Goal: Information Seeking & Learning: Learn about a topic

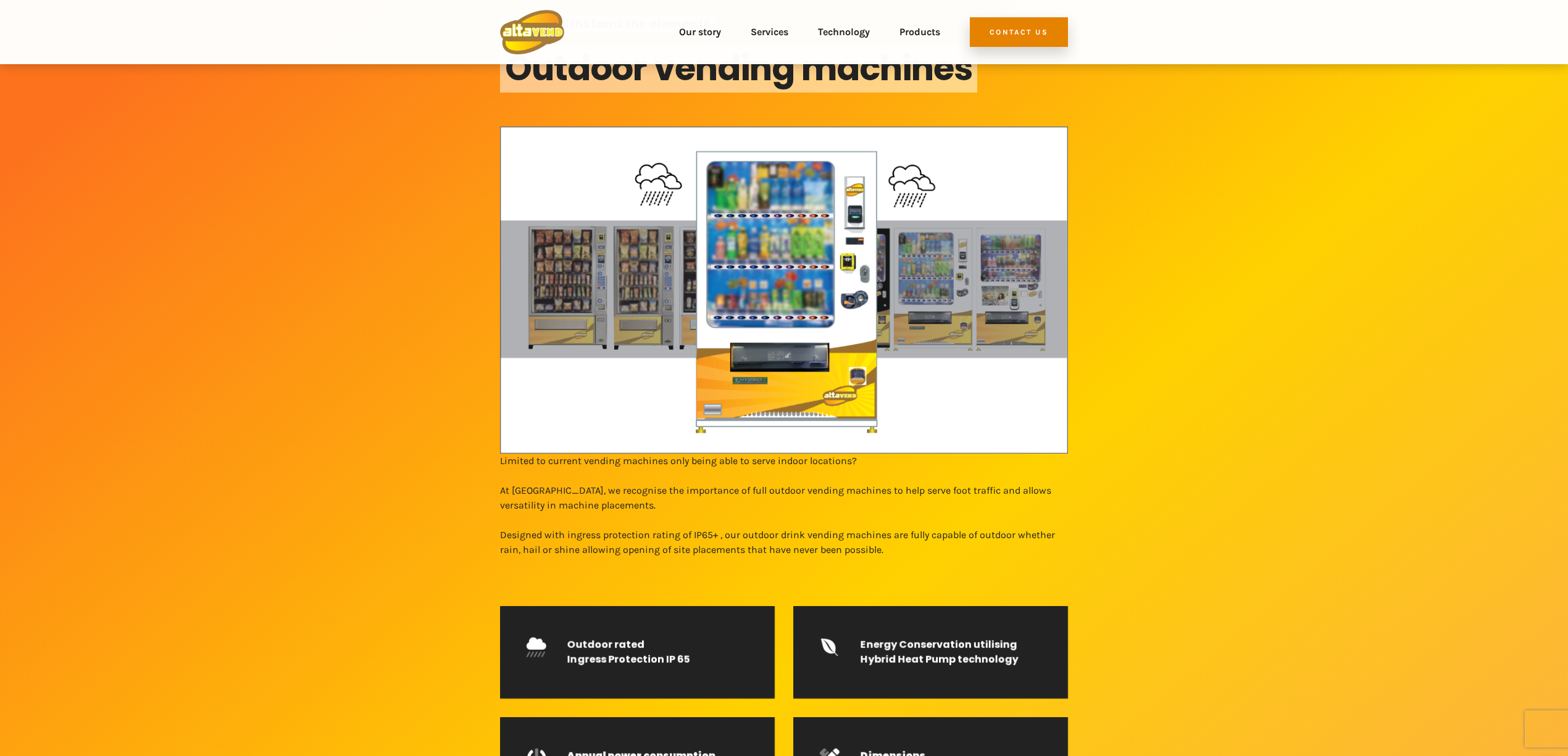
scroll to position [82, 0]
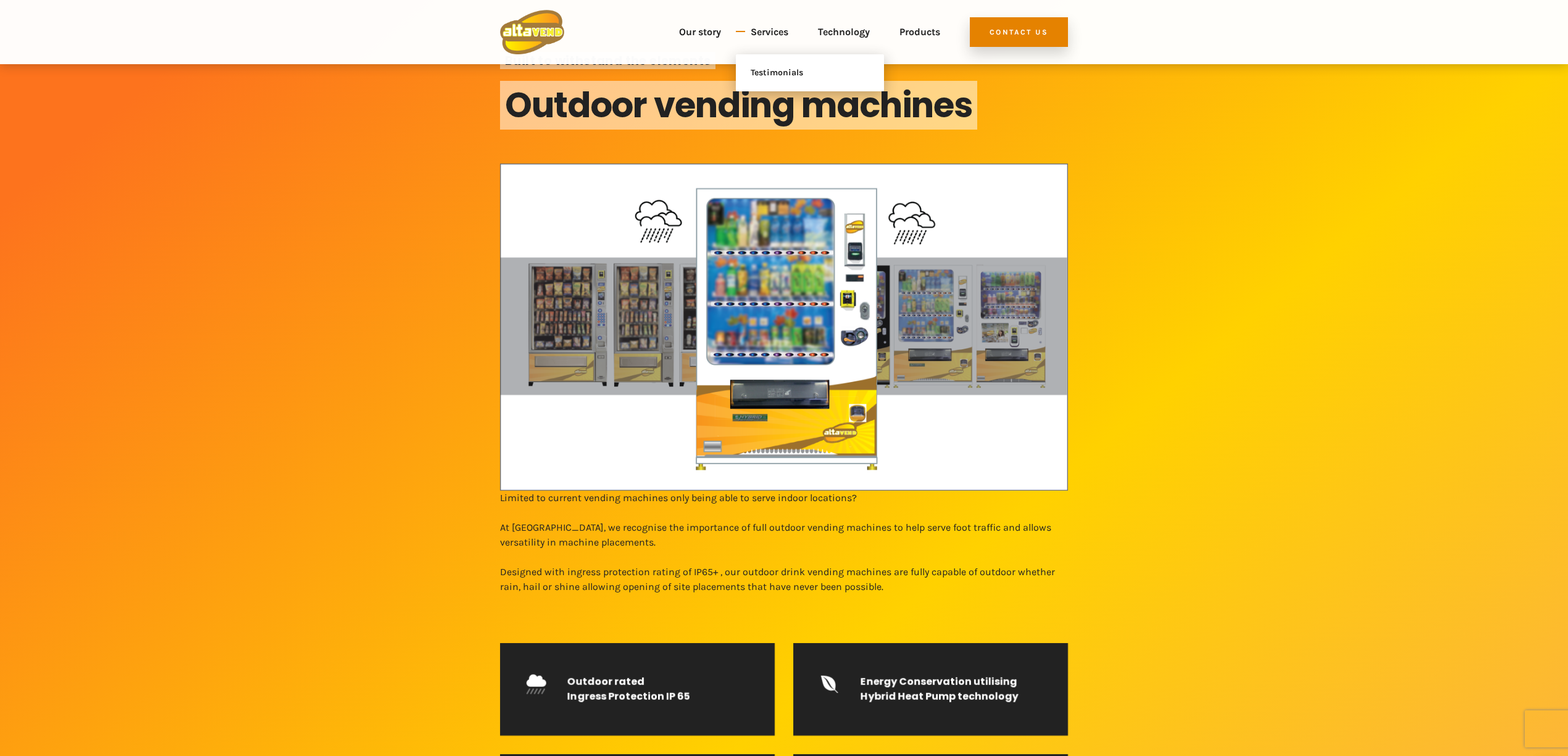
click at [776, 33] on link "Services" at bounding box center [769, 32] width 38 height 44
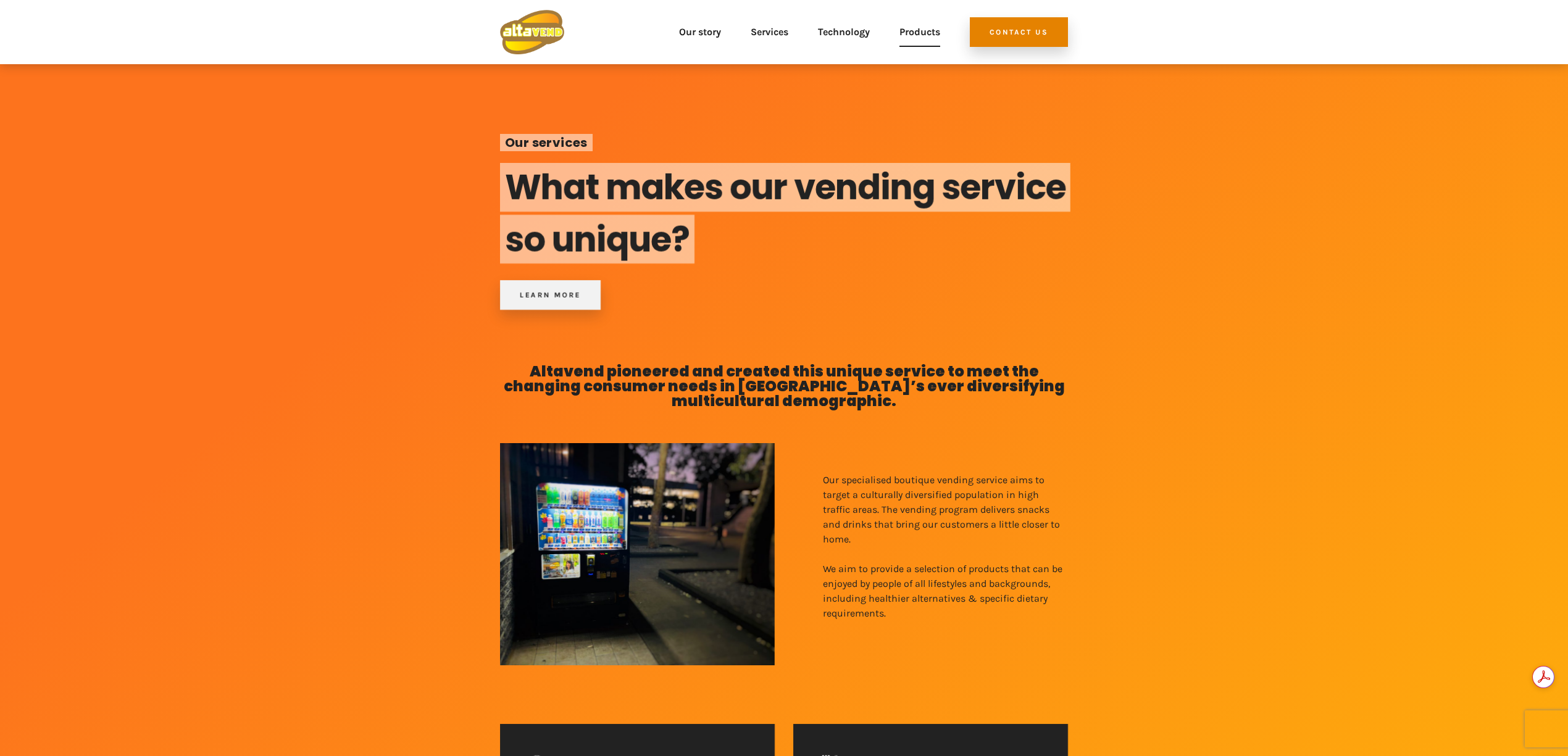
click at [932, 32] on link "Products" at bounding box center [919, 32] width 41 height 44
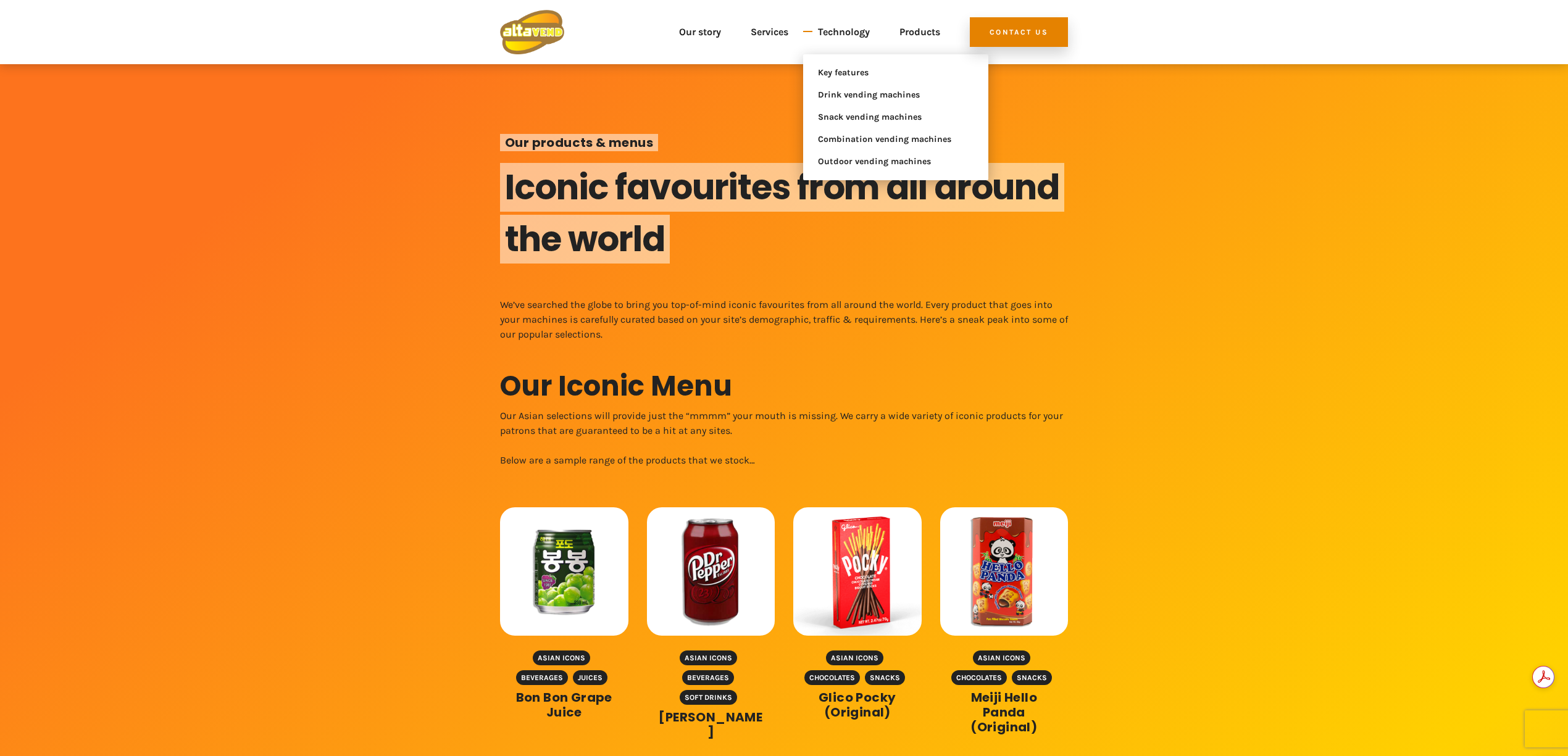
click at [857, 35] on link "Technology" at bounding box center [843, 32] width 52 height 44
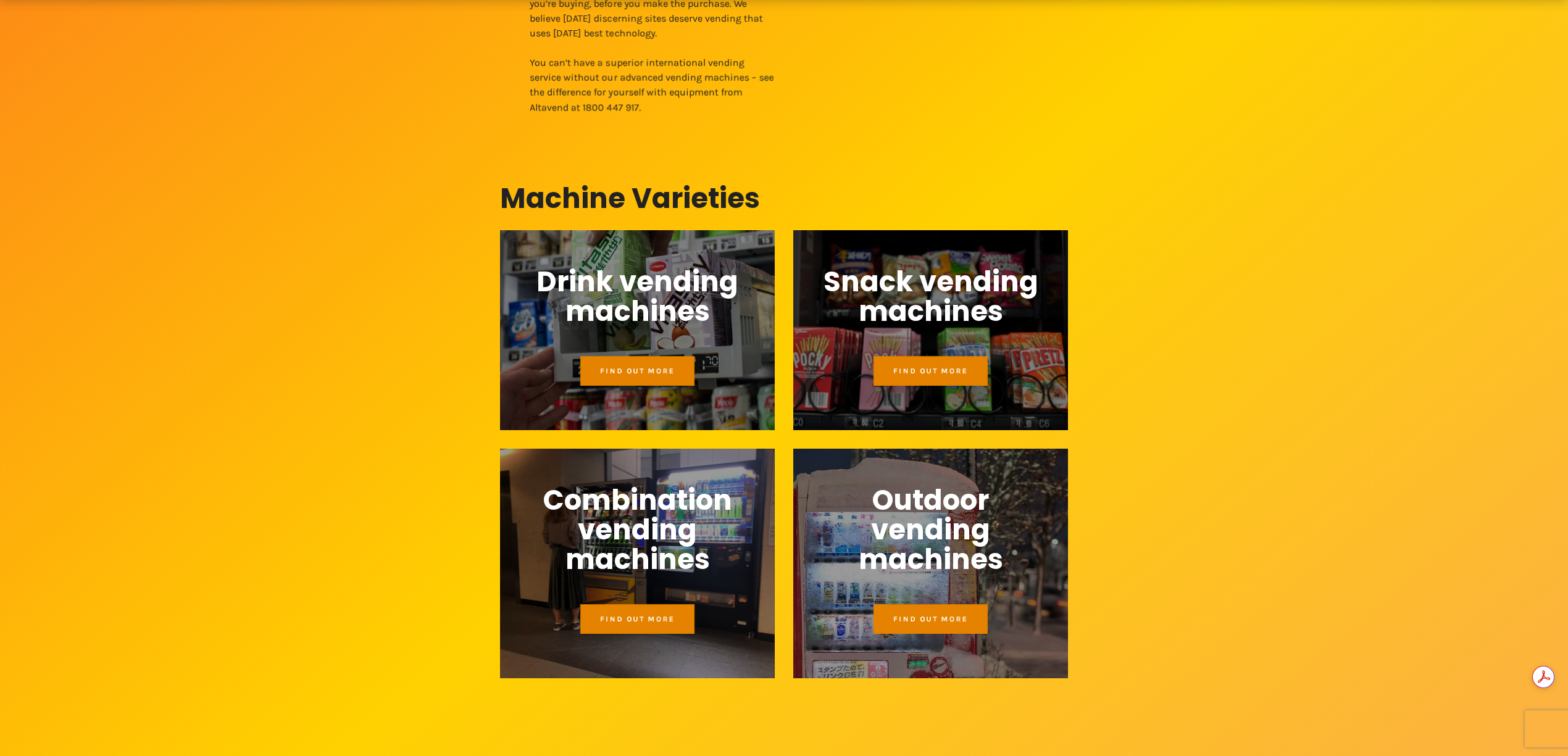
click at [925, 559] on span "Outdoor vending machines" at bounding box center [931, 530] width 215 height 89
click at [939, 614] on span "Find out more" at bounding box center [930, 618] width 74 height 9
